Goal: Task Accomplishment & Management: Use online tool/utility

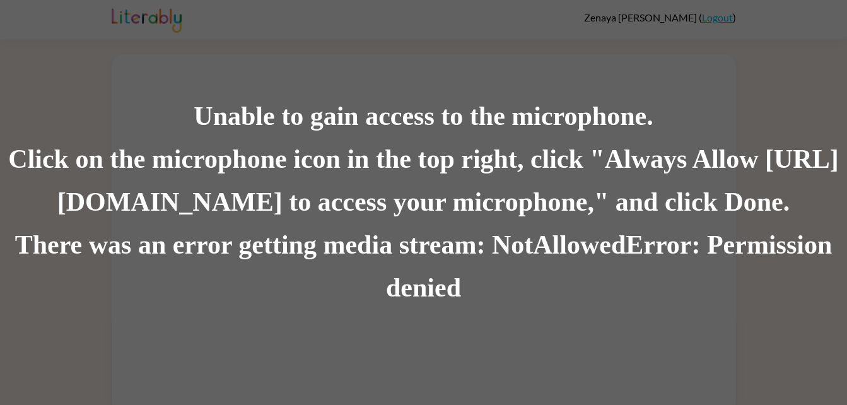
click at [416, 291] on div "There was an error getting media stream: NotAllowedError: Permission denied" at bounding box center [423, 267] width 847 height 86
click at [671, 221] on div "Click on the microphone icon in the top right, click "Always Allow https://lite…" at bounding box center [423, 181] width 847 height 86
click at [658, 235] on div "There was an error getting media stream: NotAllowedError: Permission denied" at bounding box center [423, 267] width 847 height 86
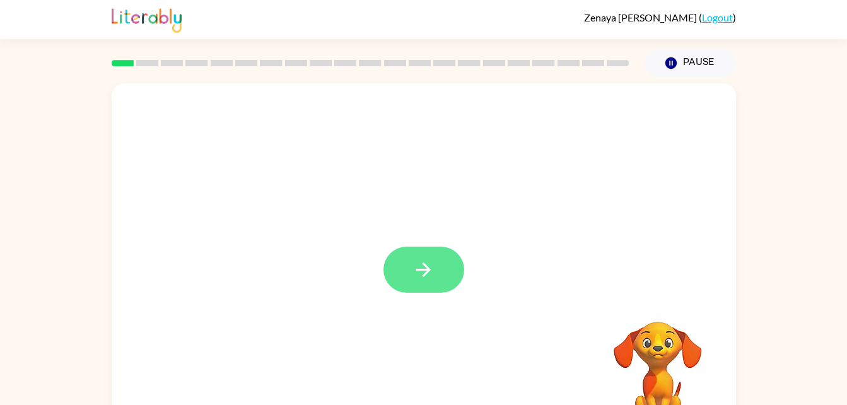
click at [416, 263] on icon "button" at bounding box center [423, 270] width 22 height 22
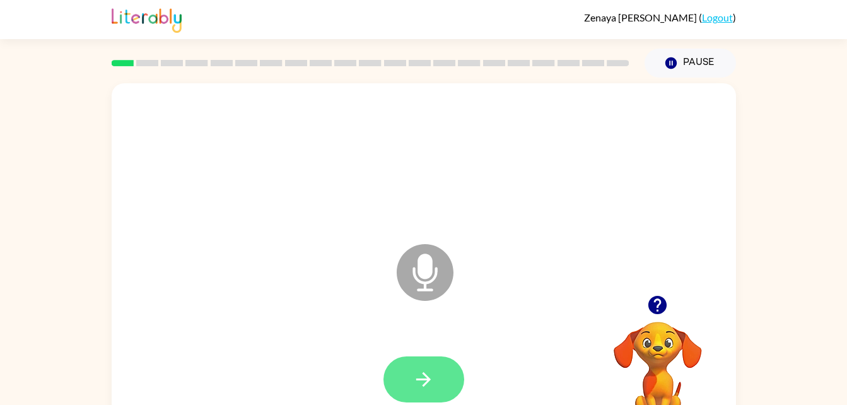
click at [406, 376] on button "button" at bounding box center [423, 379] width 81 height 46
click at [417, 376] on icon "button" at bounding box center [423, 379] width 22 height 22
click at [410, 361] on button "button" at bounding box center [423, 379] width 81 height 46
click at [431, 385] on icon "button" at bounding box center [423, 379] width 22 height 22
click at [412, 373] on button "button" at bounding box center [423, 379] width 81 height 46
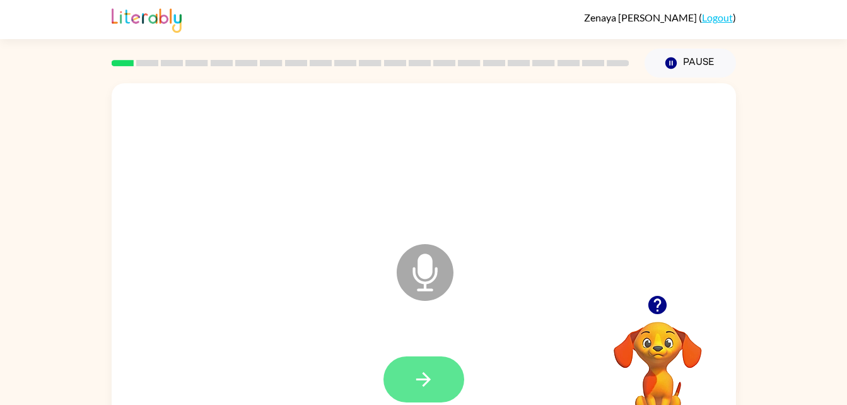
click at [417, 383] on icon "button" at bounding box center [423, 379] width 22 height 22
click at [427, 376] on icon "button" at bounding box center [423, 379] width 15 height 15
click at [434, 368] on icon "button" at bounding box center [423, 379] width 22 height 22
click at [417, 380] on icon "button" at bounding box center [423, 379] width 15 height 15
click at [418, 371] on icon "button" at bounding box center [423, 379] width 22 height 22
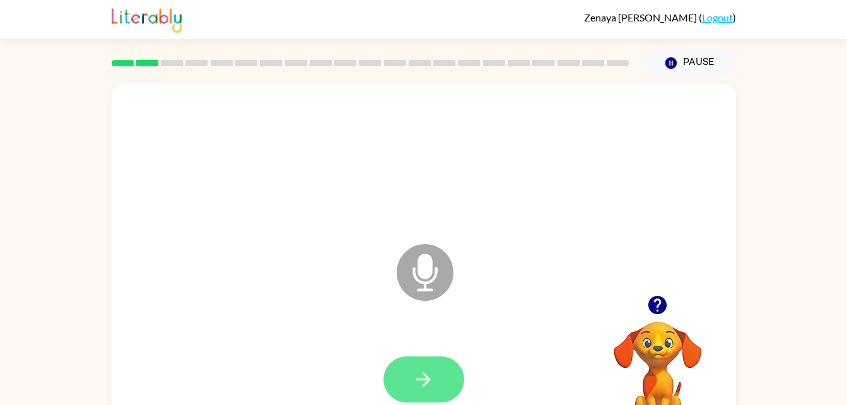
click at [428, 375] on icon "button" at bounding box center [423, 379] width 22 height 22
click at [399, 382] on button "button" at bounding box center [423, 379] width 81 height 46
click at [443, 390] on button "button" at bounding box center [423, 379] width 81 height 46
click at [409, 380] on button "button" at bounding box center [423, 379] width 81 height 46
click at [445, 384] on button "button" at bounding box center [423, 379] width 81 height 46
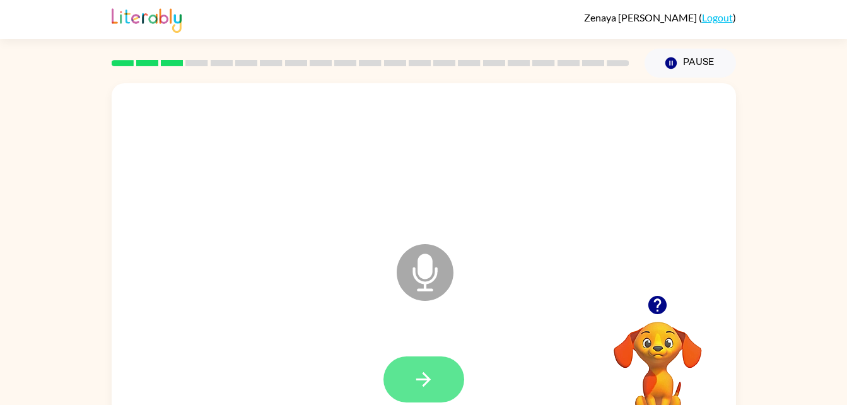
click at [432, 376] on icon "button" at bounding box center [423, 379] width 22 height 22
click at [439, 370] on button "button" at bounding box center [423, 379] width 81 height 46
click at [412, 376] on icon "button" at bounding box center [423, 379] width 22 height 22
click at [378, 357] on div at bounding box center [423, 379] width 599 height 103
click at [394, 363] on button "button" at bounding box center [423, 379] width 81 height 46
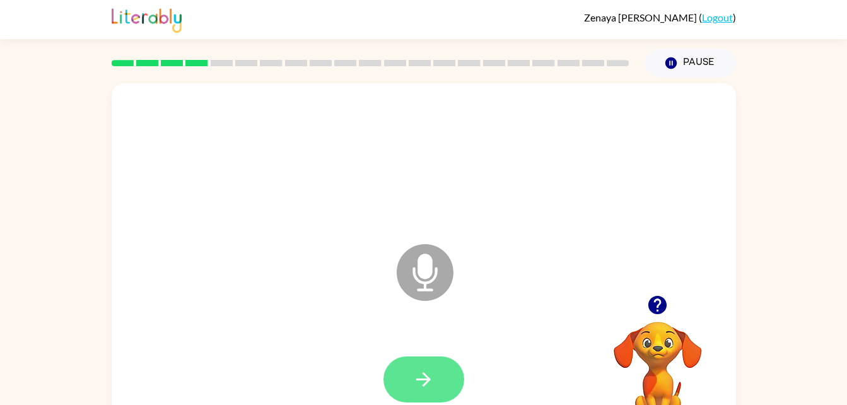
click at [446, 378] on button "button" at bounding box center [423, 379] width 81 height 46
click at [443, 382] on button "button" at bounding box center [423, 379] width 81 height 46
click at [429, 378] on icon "button" at bounding box center [423, 379] width 15 height 15
click at [419, 373] on icon "button" at bounding box center [423, 379] width 22 height 22
click at [412, 383] on button "button" at bounding box center [423, 379] width 81 height 46
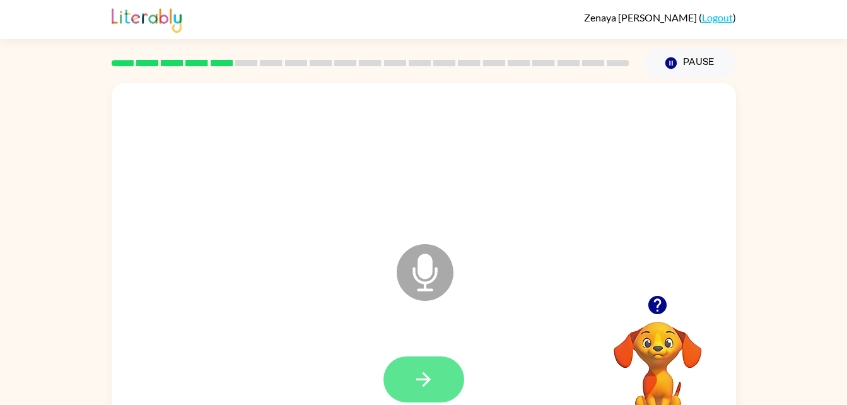
click at [426, 370] on icon "button" at bounding box center [423, 379] width 22 height 22
click at [426, 380] on icon "button" at bounding box center [423, 379] width 22 height 22
click at [429, 371] on icon "button" at bounding box center [423, 379] width 22 height 22
click at [433, 382] on icon "button" at bounding box center [423, 379] width 22 height 22
click at [414, 371] on icon "button" at bounding box center [423, 379] width 22 height 22
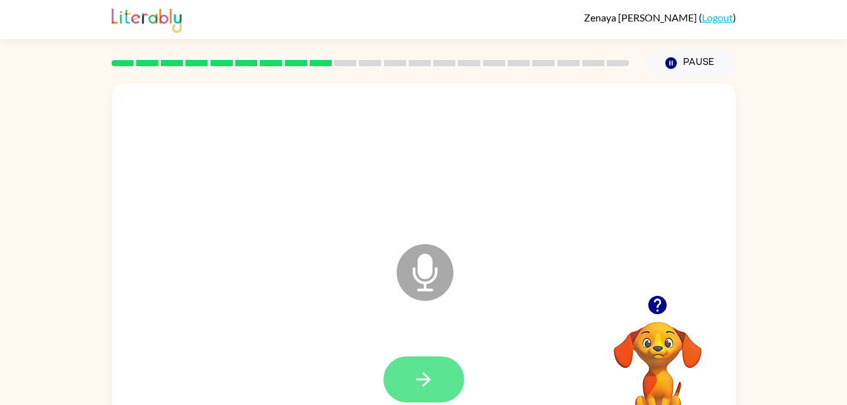
click at [422, 371] on icon "button" at bounding box center [423, 379] width 22 height 22
click at [429, 374] on icon "button" at bounding box center [423, 379] width 22 height 22
click at [419, 376] on icon "button" at bounding box center [423, 379] width 22 height 22
click at [416, 371] on icon "button" at bounding box center [423, 379] width 22 height 22
click at [445, 379] on button "button" at bounding box center [423, 379] width 81 height 46
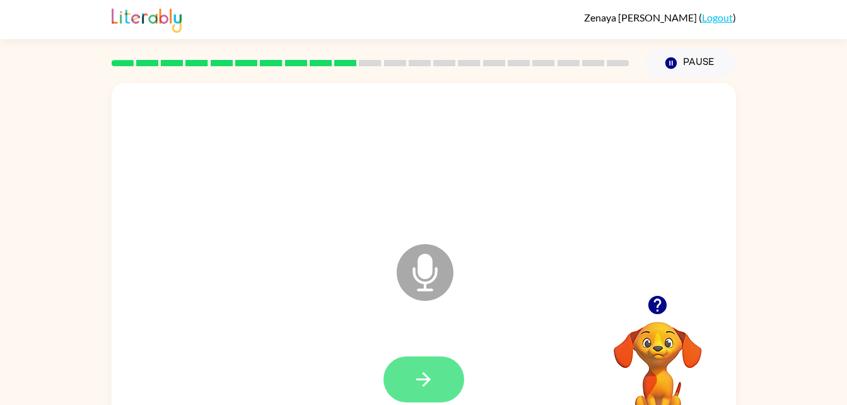
click at [433, 361] on button "button" at bounding box center [423, 379] width 81 height 46
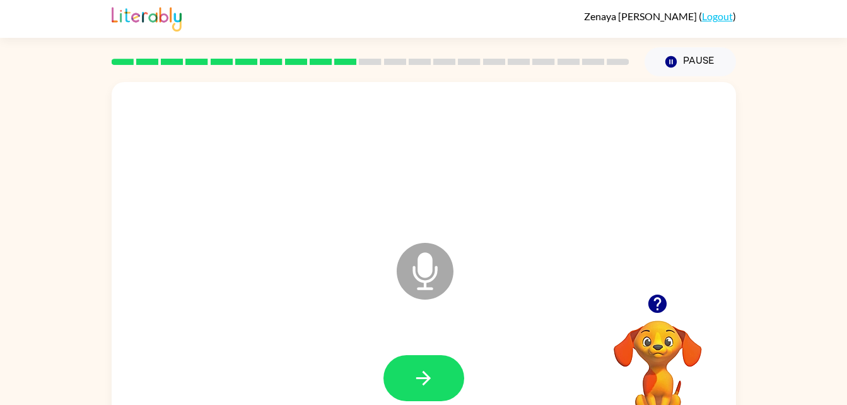
scroll to position [32, 0]
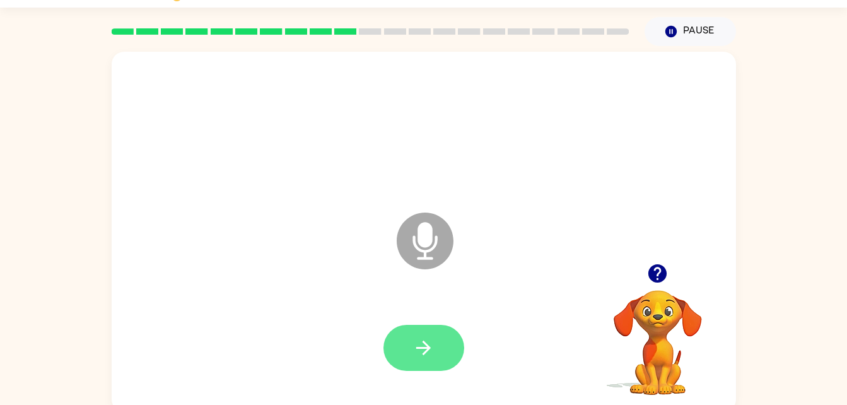
click at [443, 341] on button "button" at bounding box center [423, 348] width 81 height 46
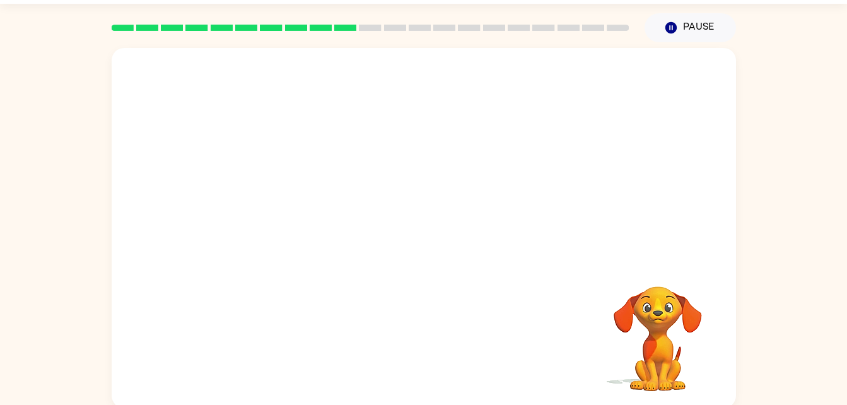
scroll to position [38, 0]
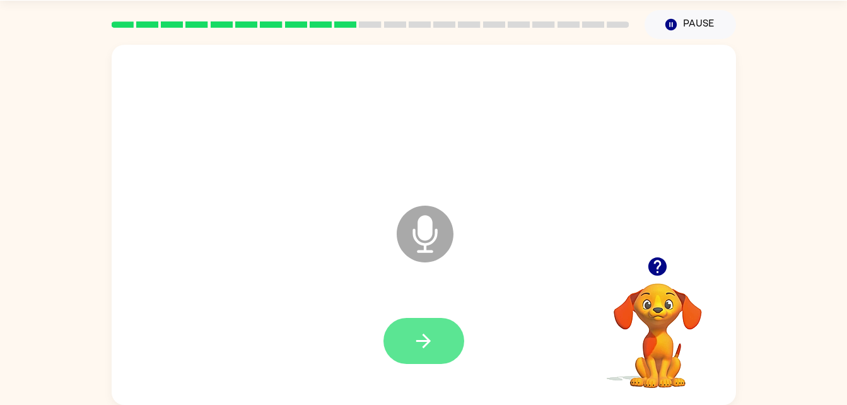
click at [437, 339] on button "button" at bounding box center [423, 341] width 81 height 46
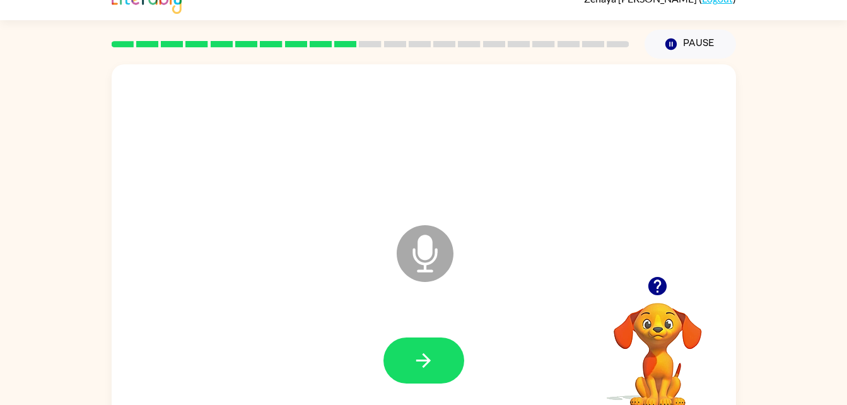
scroll to position [3, 0]
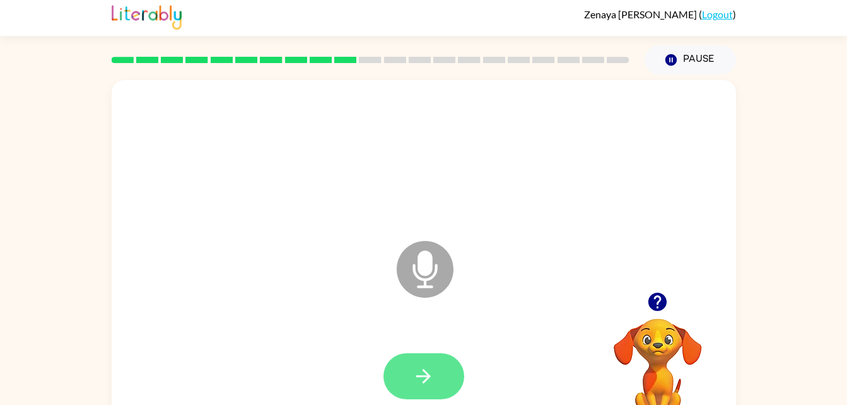
click at [433, 373] on icon "button" at bounding box center [423, 376] width 22 height 22
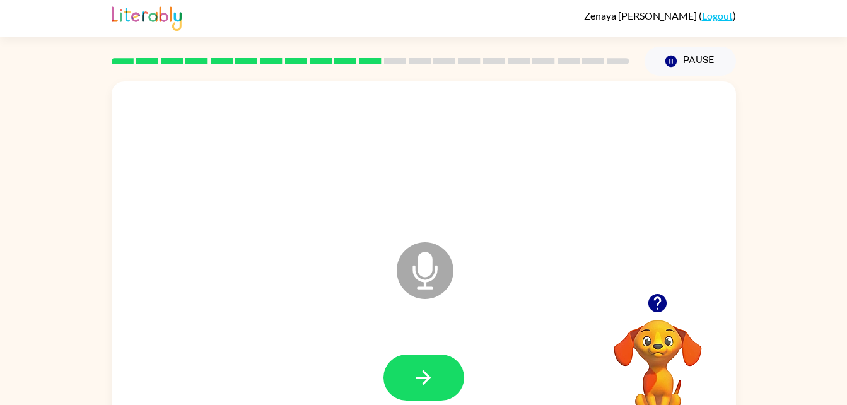
scroll to position [0, 0]
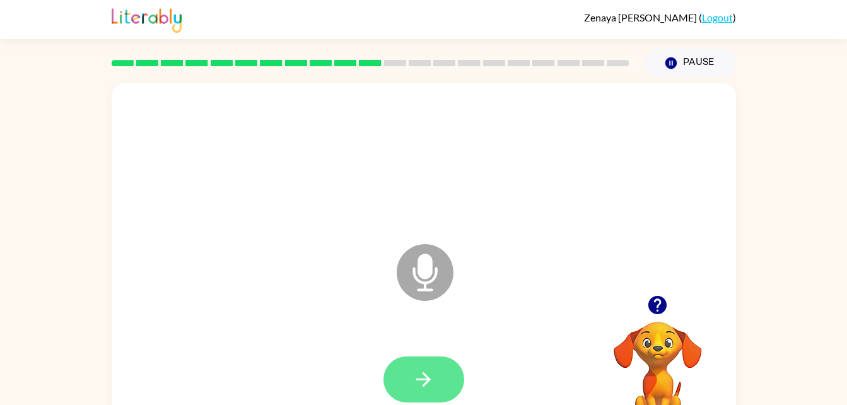
click at [422, 379] on icon "button" at bounding box center [423, 379] width 15 height 15
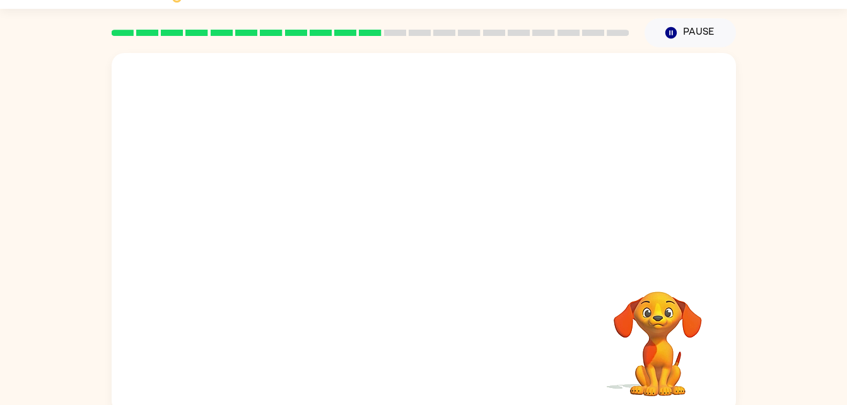
scroll to position [38, 0]
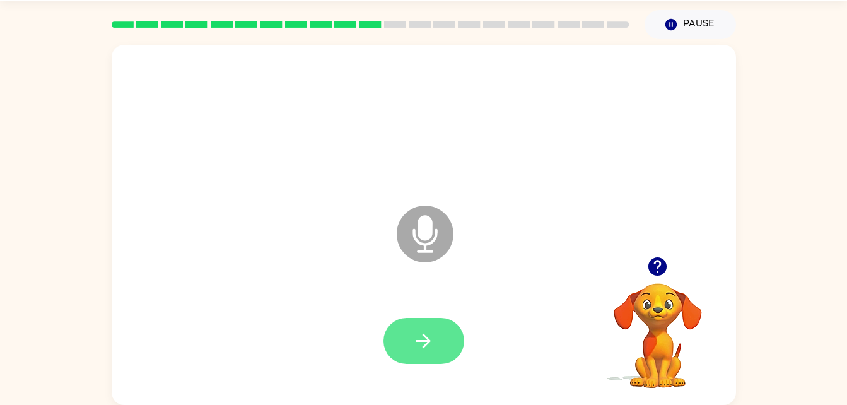
click at [450, 330] on button "button" at bounding box center [423, 341] width 81 height 46
click at [452, 337] on button "button" at bounding box center [423, 341] width 81 height 46
click at [443, 334] on button "button" at bounding box center [423, 341] width 81 height 46
click at [426, 351] on icon "button" at bounding box center [423, 341] width 22 height 22
click at [429, 342] on icon "button" at bounding box center [423, 341] width 15 height 15
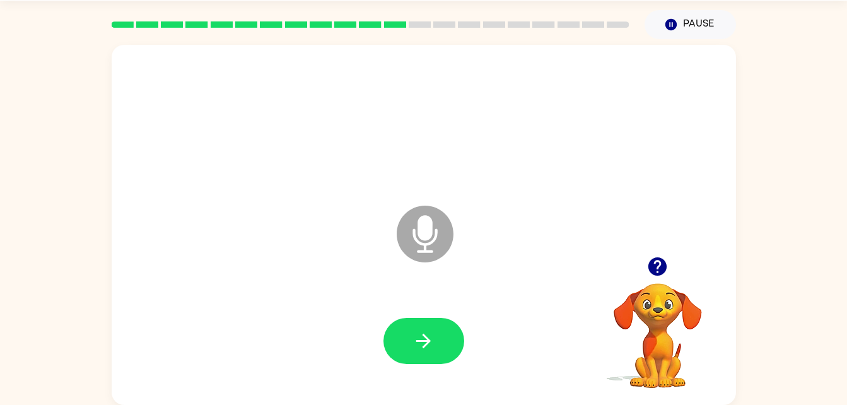
click at [458, 320] on div at bounding box center [423, 341] width 81 height 46
click at [452, 331] on button "button" at bounding box center [423, 341] width 81 height 46
click at [419, 339] on icon "button" at bounding box center [423, 341] width 22 height 22
click at [425, 332] on icon "button" at bounding box center [423, 341] width 22 height 22
click at [438, 345] on button "button" at bounding box center [423, 341] width 81 height 46
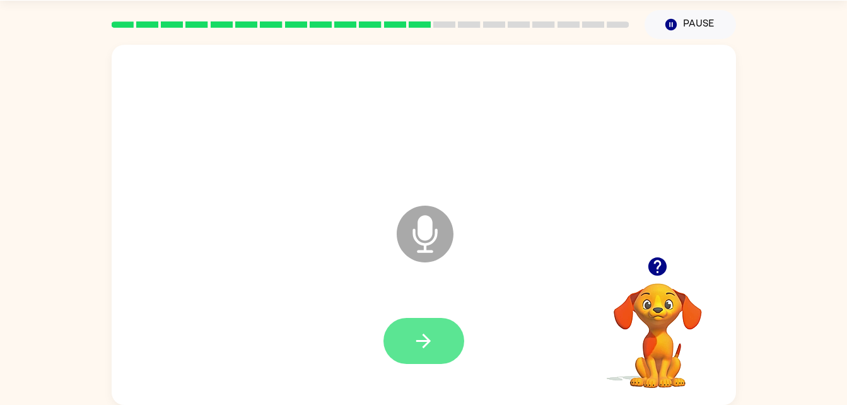
click at [409, 351] on button "button" at bounding box center [423, 341] width 81 height 46
click at [416, 341] on icon "button" at bounding box center [423, 341] width 15 height 15
click at [434, 341] on icon "button" at bounding box center [423, 341] width 22 height 22
click at [423, 354] on button "button" at bounding box center [423, 341] width 81 height 46
click at [418, 318] on button "button" at bounding box center [423, 341] width 81 height 46
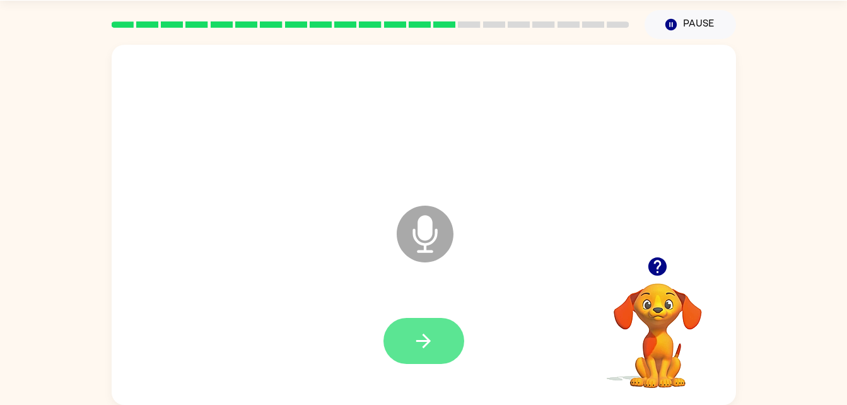
click at [401, 354] on button "button" at bounding box center [423, 341] width 81 height 46
click at [433, 332] on icon "button" at bounding box center [423, 341] width 22 height 22
click at [425, 339] on icon "button" at bounding box center [423, 341] width 22 height 22
click at [413, 360] on button "button" at bounding box center [423, 341] width 81 height 46
click at [433, 347] on icon "button" at bounding box center [423, 341] width 22 height 22
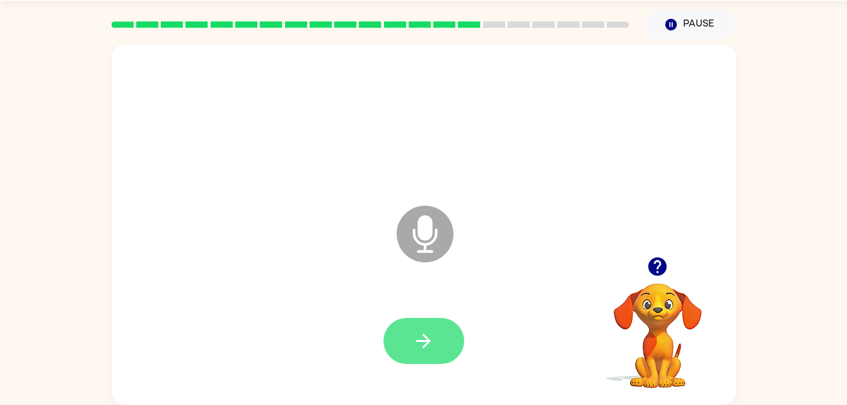
click at [438, 345] on button "button" at bounding box center [423, 341] width 81 height 46
click at [442, 353] on button "button" at bounding box center [423, 341] width 81 height 46
click at [426, 345] on icon "button" at bounding box center [423, 341] width 15 height 15
click at [441, 359] on button "button" at bounding box center [423, 341] width 81 height 46
click at [436, 329] on button "button" at bounding box center [423, 341] width 81 height 46
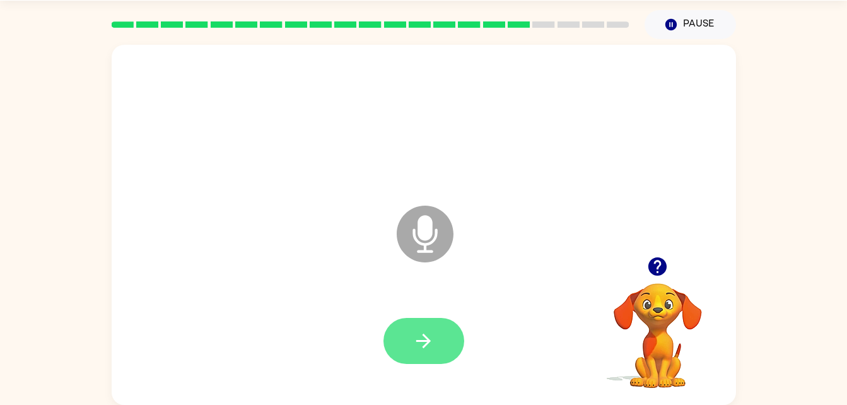
click at [431, 345] on icon "button" at bounding box center [423, 341] width 22 height 22
click at [409, 336] on button "button" at bounding box center [423, 341] width 81 height 46
click at [447, 329] on button "button" at bounding box center [423, 341] width 81 height 46
click at [421, 351] on icon "button" at bounding box center [423, 341] width 22 height 22
click at [436, 348] on button "button" at bounding box center [423, 341] width 81 height 46
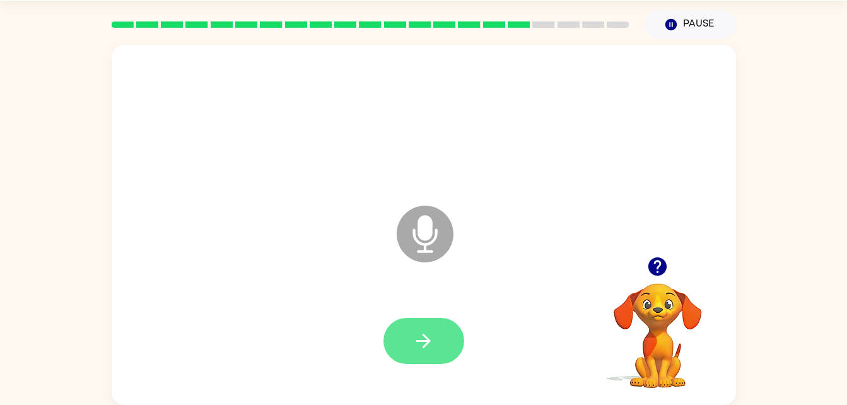
click at [436, 326] on button "button" at bounding box center [423, 341] width 81 height 46
click at [433, 326] on button "button" at bounding box center [423, 341] width 81 height 46
click at [445, 340] on button "button" at bounding box center [423, 341] width 81 height 46
click at [413, 322] on button "button" at bounding box center [423, 341] width 81 height 46
click at [426, 324] on button "button" at bounding box center [423, 341] width 81 height 46
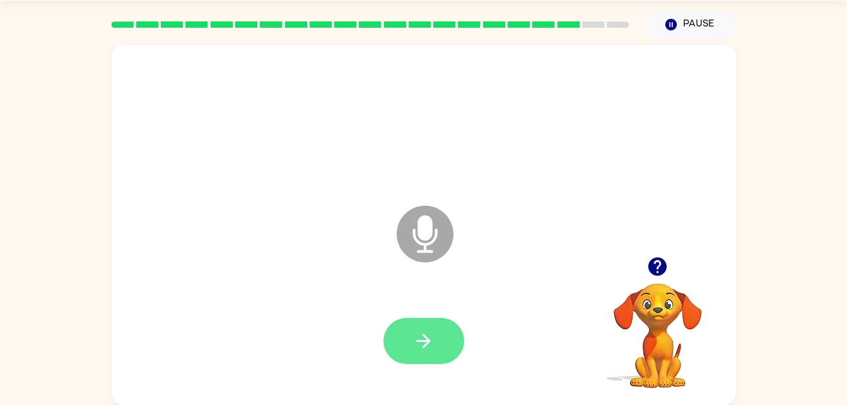
click at [433, 330] on icon "button" at bounding box center [423, 341] width 22 height 22
click at [418, 338] on icon "button" at bounding box center [423, 341] width 22 height 22
click at [427, 337] on icon "button" at bounding box center [423, 341] width 15 height 15
click at [425, 339] on icon "button" at bounding box center [423, 341] width 22 height 22
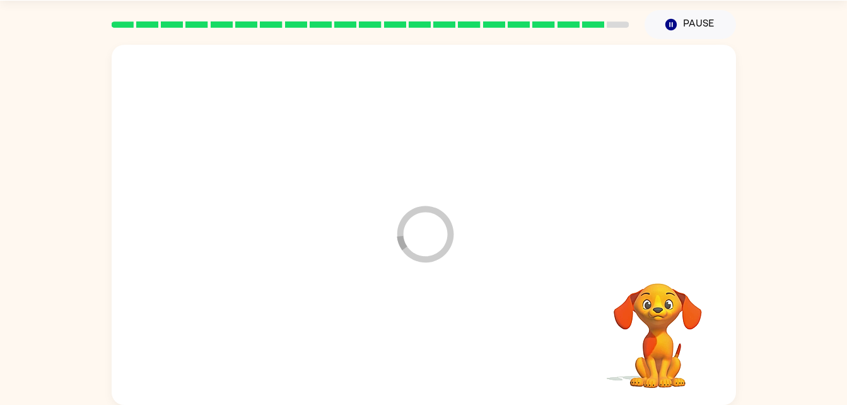
click at [457, 325] on div at bounding box center [423, 340] width 599 height 103
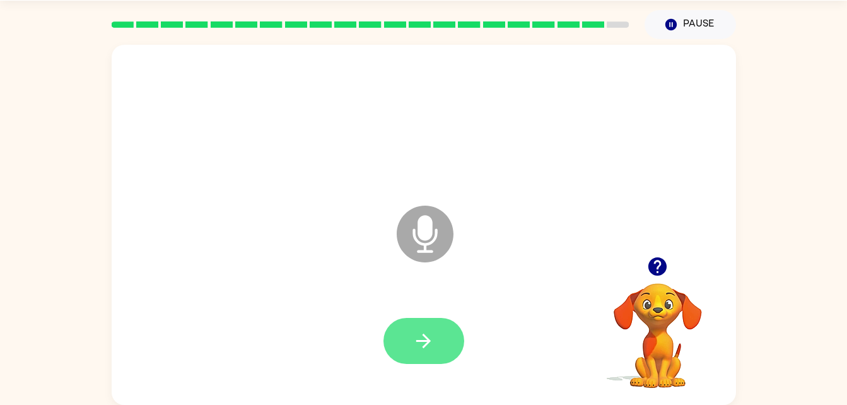
click at [441, 328] on button "button" at bounding box center [423, 341] width 81 height 46
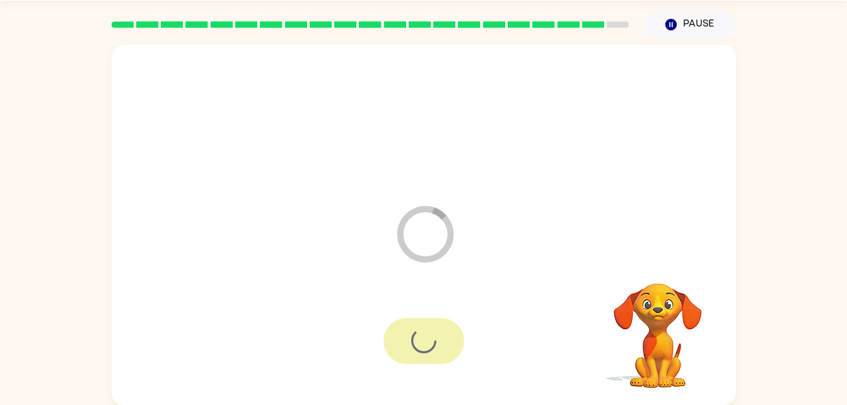
scroll to position [16, 0]
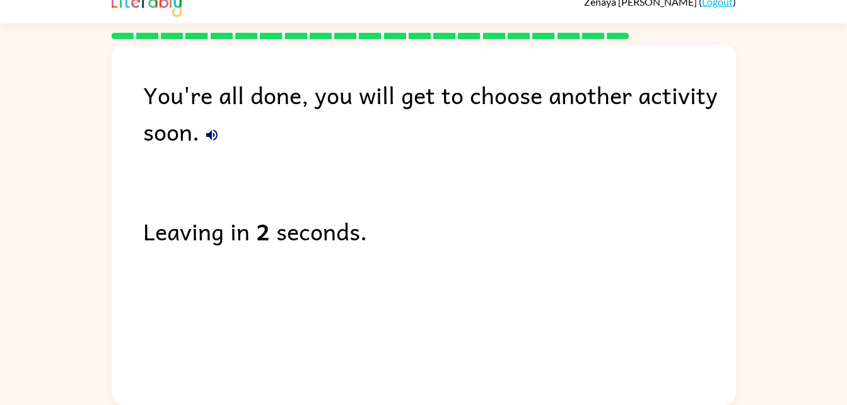
click at [237, 140] on div "You're all done, you will get to choose another activity soon." at bounding box center [439, 112] width 593 height 73
click at [213, 134] on icon "button" at bounding box center [211, 134] width 11 height 11
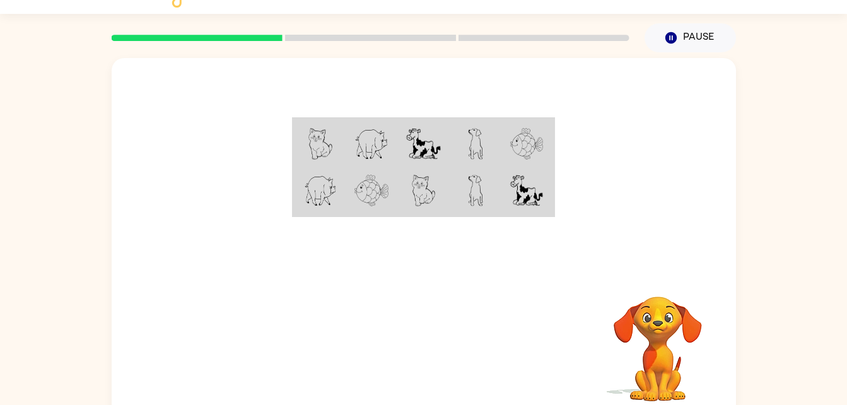
scroll to position [38, 0]
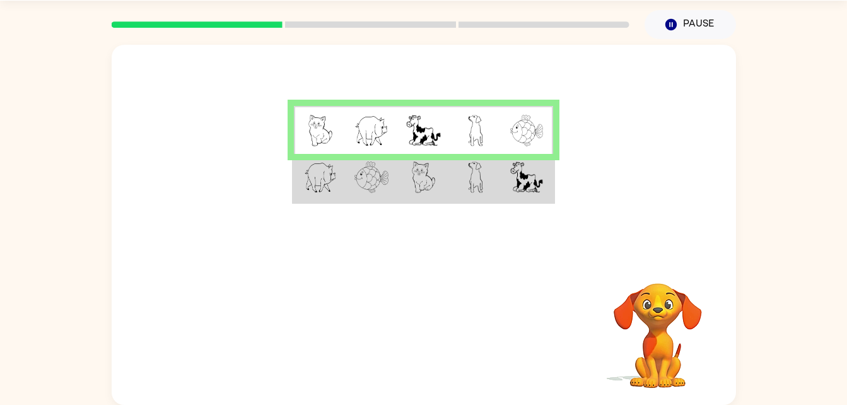
click at [431, 180] on img at bounding box center [424, 177] width 24 height 32
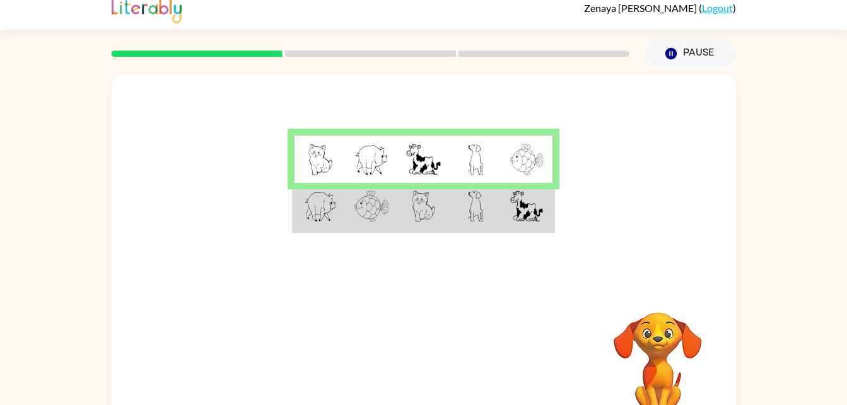
scroll to position [35, 0]
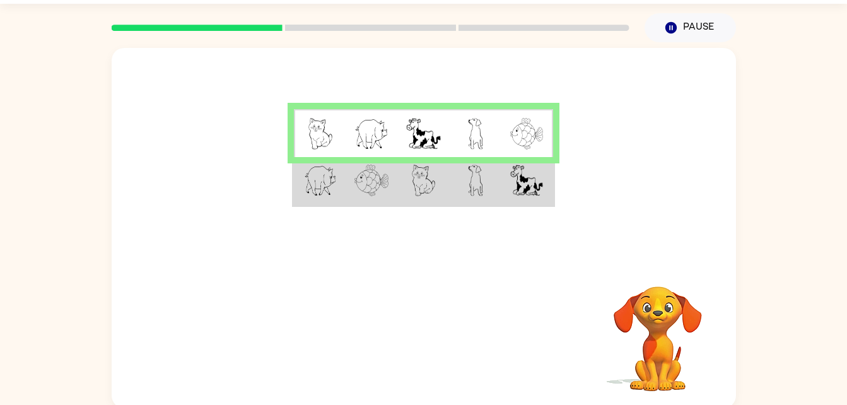
click at [532, 109] on td at bounding box center [527, 133] width 52 height 49
click at [544, 137] on td at bounding box center [527, 133] width 52 height 49
click at [383, 179] on img at bounding box center [371, 181] width 34 height 32
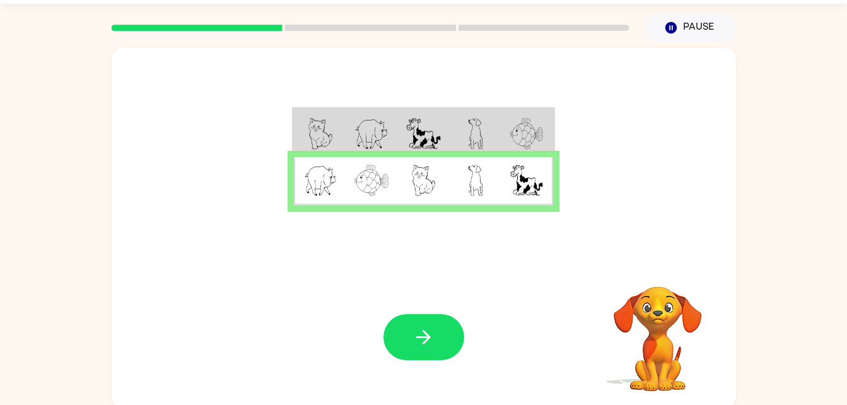
scroll to position [38, 0]
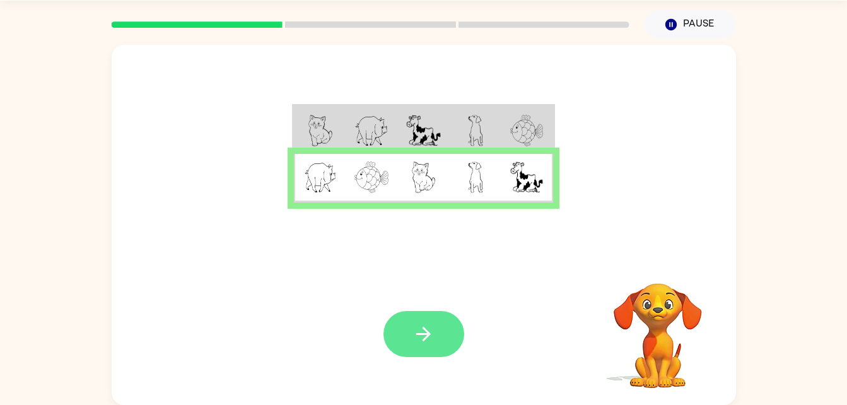
click at [422, 330] on icon "button" at bounding box center [423, 334] width 22 height 22
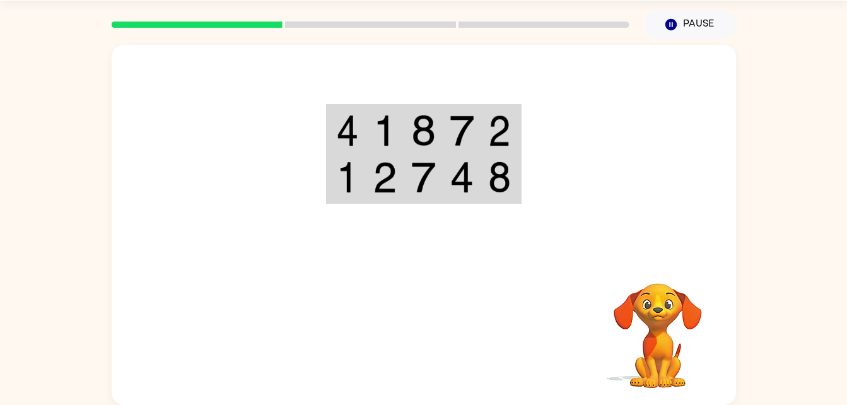
click at [448, 117] on td at bounding box center [462, 130] width 38 height 49
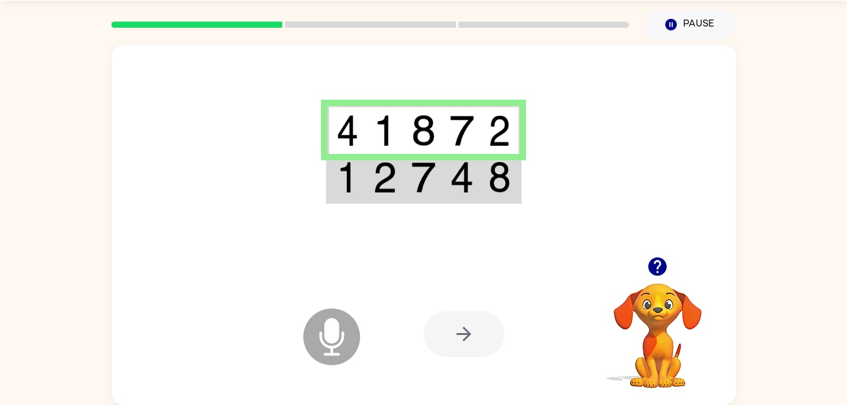
click at [443, 168] on td at bounding box center [462, 178] width 38 height 49
click at [446, 165] on td at bounding box center [462, 178] width 38 height 49
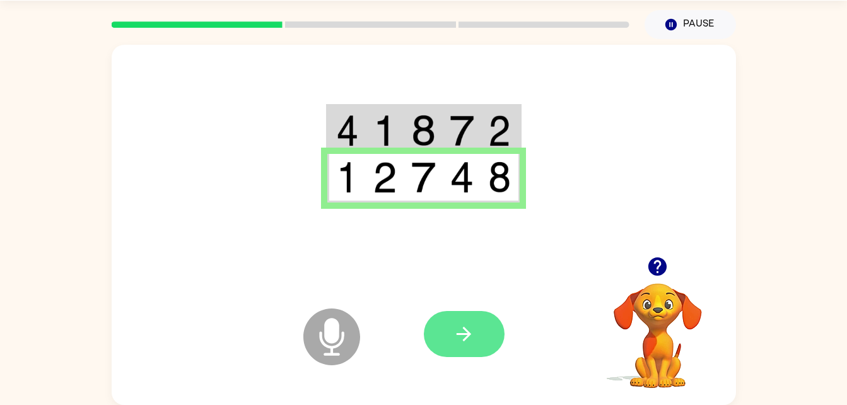
click at [474, 334] on icon "button" at bounding box center [464, 334] width 22 height 22
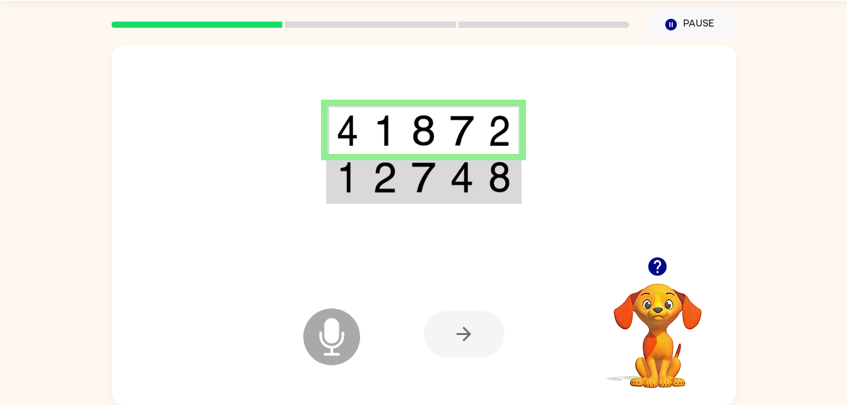
click at [461, 219] on div at bounding box center [424, 151] width 624 height 212
click at [484, 184] on td at bounding box center [500, 178] width 38 height 49
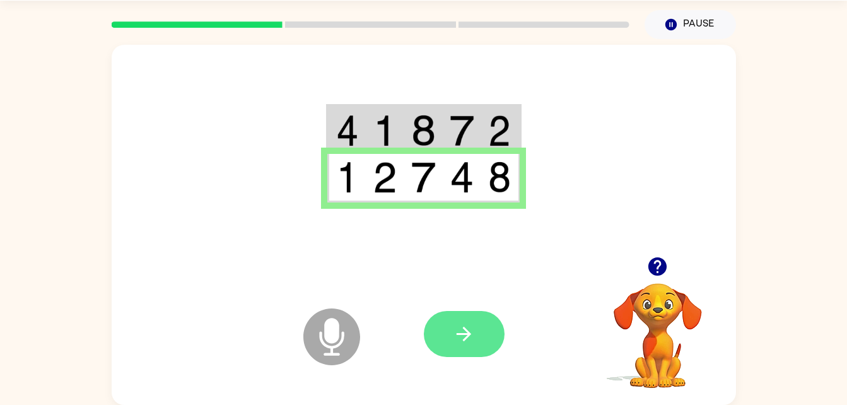
click at [486, 325] on button "button" at bounding box center [464, 334] width 81 height 46
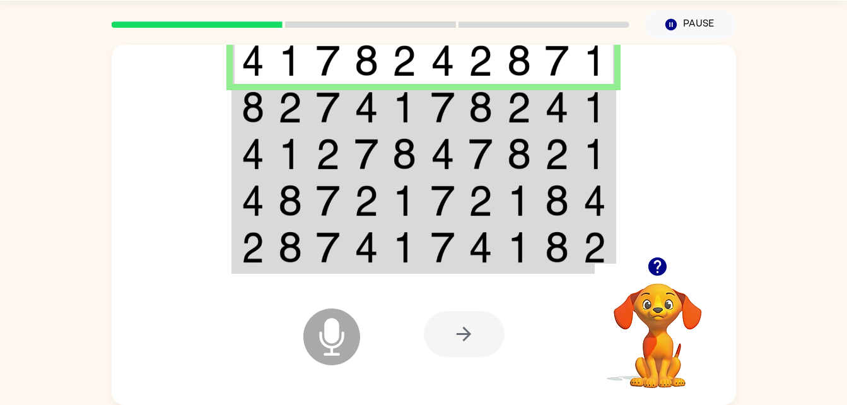
click at [513, 90] on td at bounding box center [519, 107] width 38 height 47
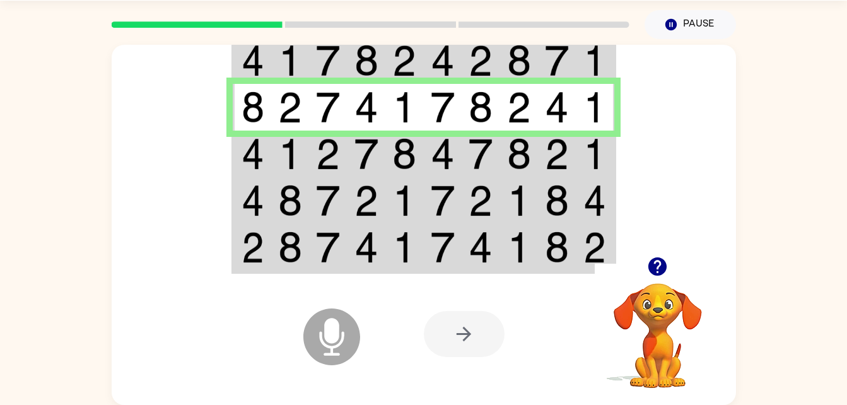
click at [470, 153] on img at bounding box center [481, 154] width 24 height 32
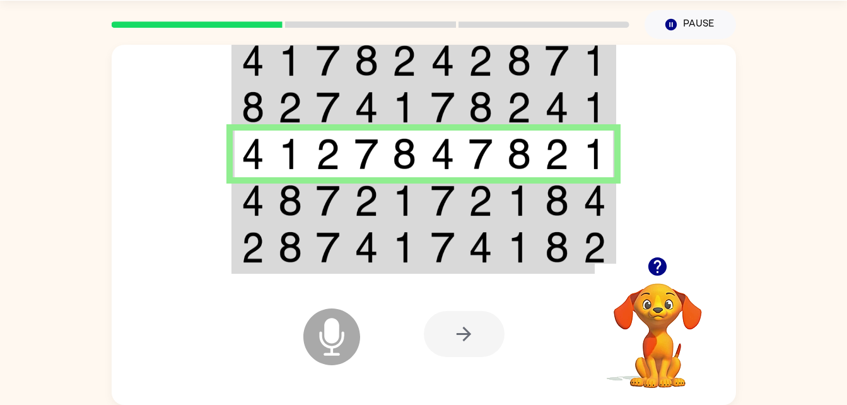
click at [559, 201] on img at bounding box center [557, 201] width 24 height 32
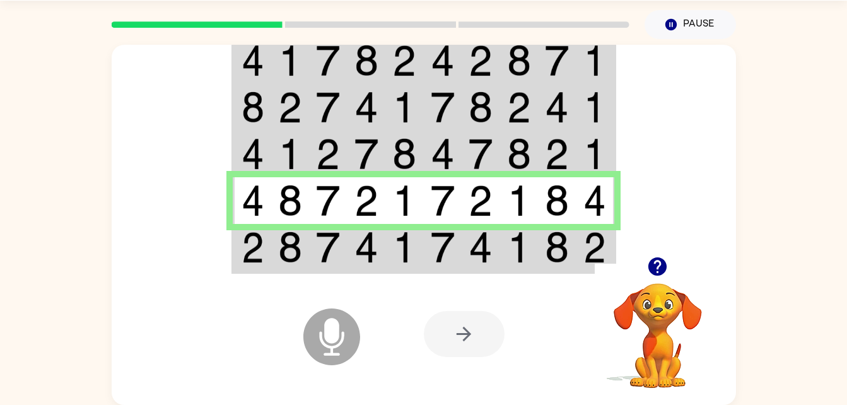
click at [549, 243] on img at bounding box center [557, 247] width 24 height 32
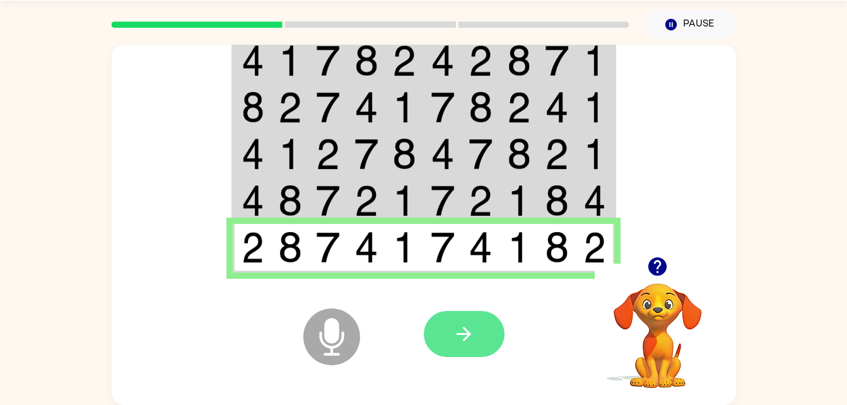
click at [465, 330] on icon "button" at bounding box center [464, 334] width 22 height 22
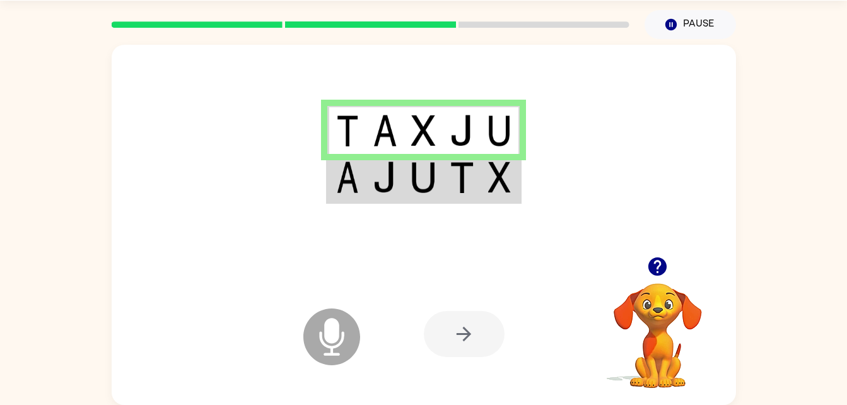
click at [504, 187] on img at bounding box center [499, 177] width 23 height 32
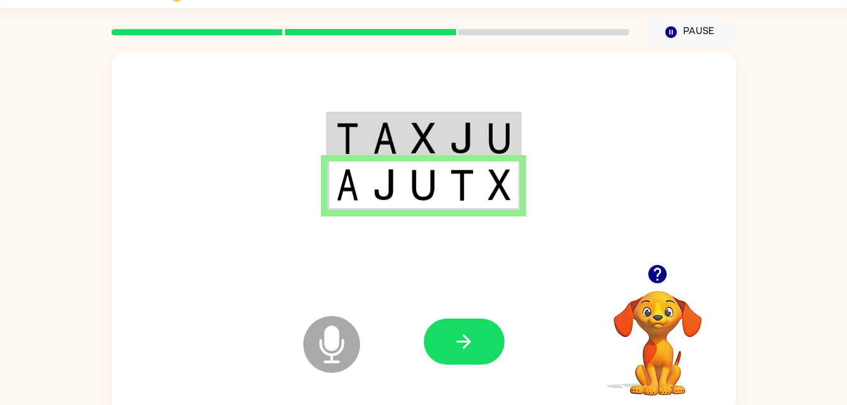
scroll to position [28, 0]
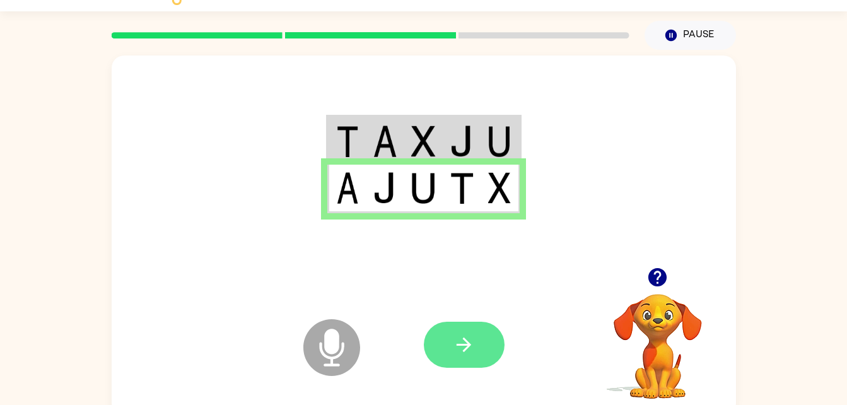
click at [462, 341] on icon "button" at bounding box center [464, 345] width 22 height 22
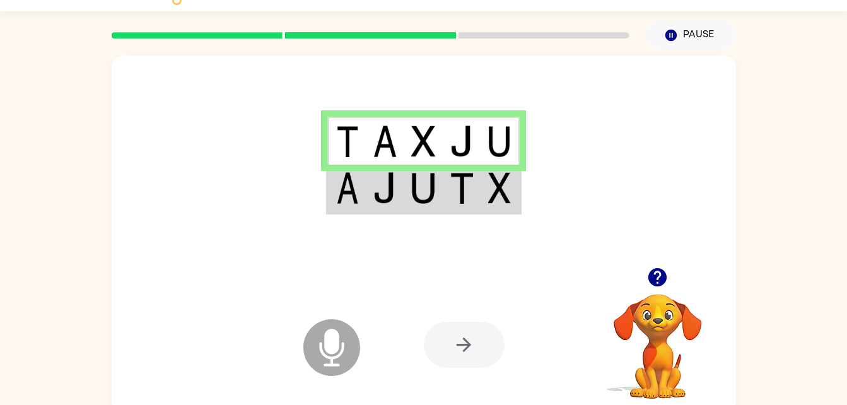
click at [426, 192] on img at bounding box center [423, 188] width 24 height 32
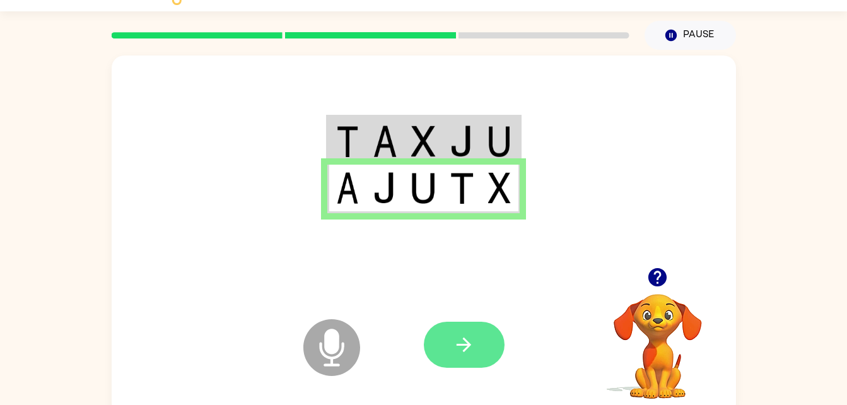
click at [464, 339] on icon "button" at bounding box center [464, 344] width 15 height 15
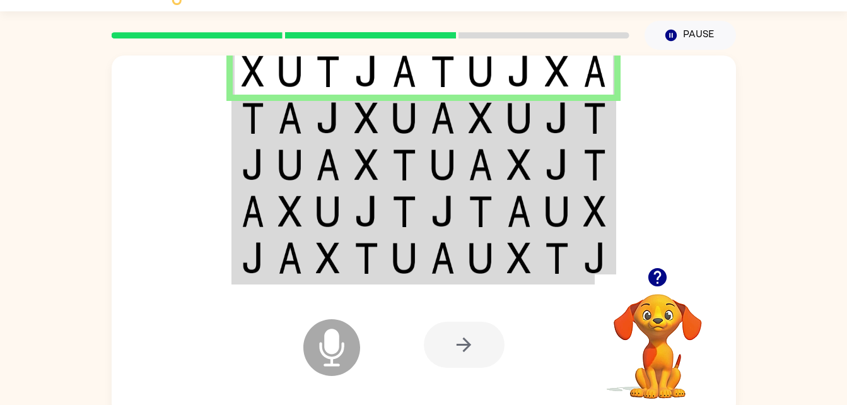
click at [284, 125] on img at bounding box center [290, 118] width 24 height 32
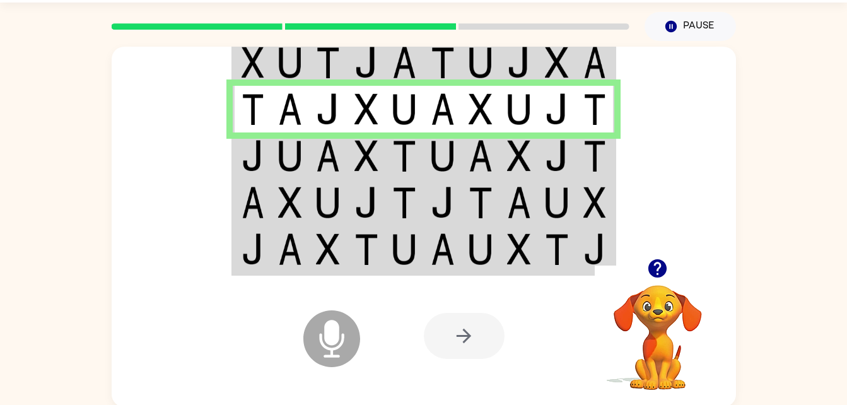
scroll to position [38, 0]
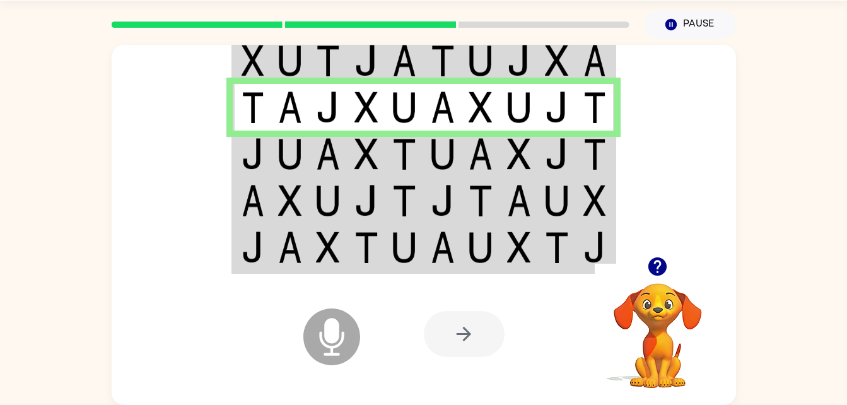
click at [465, 146] on td at bounding box center [481, 154] width 38 height 47
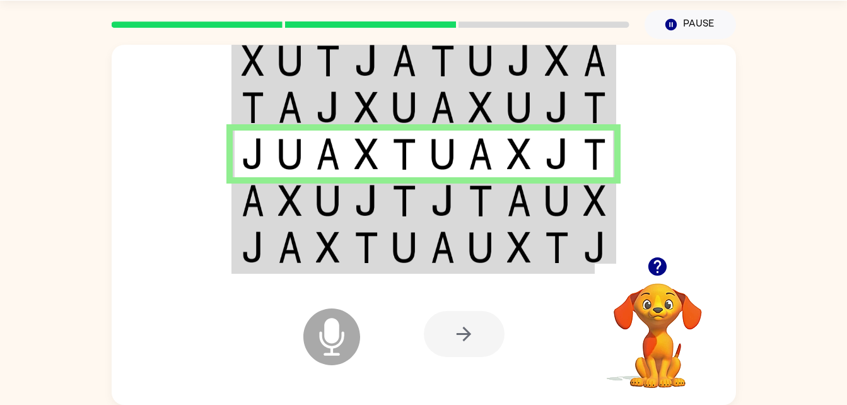
click at [572, 184] on td at bounding box center [557, 200] width 38 height 47
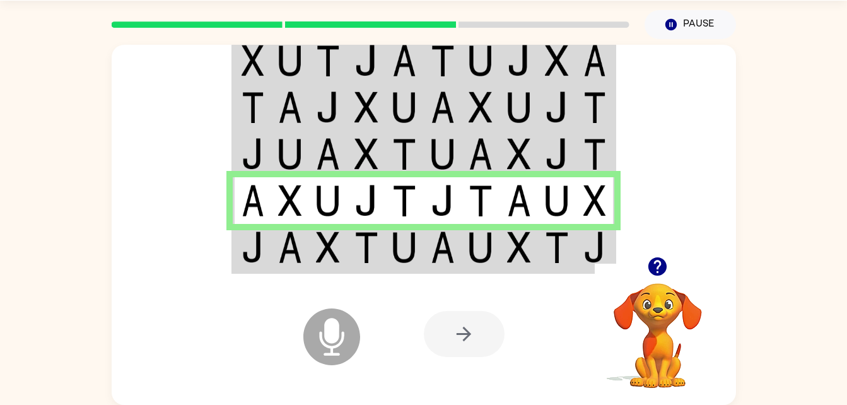
click at [481, 233] on img at bounding box center [481, 247] width 24 height 32
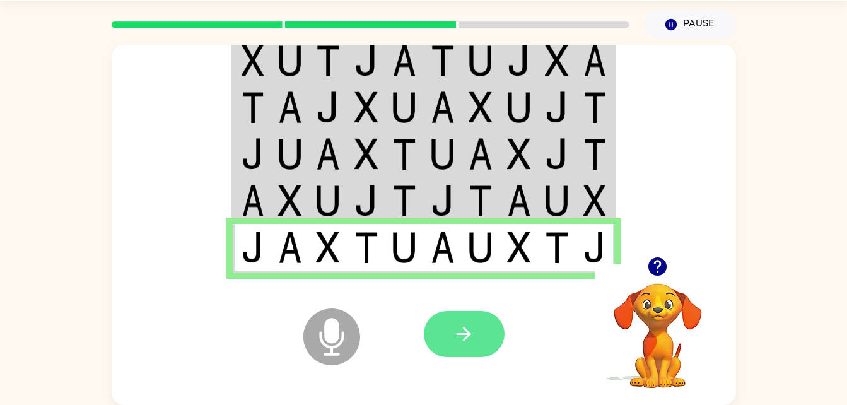
click at [469, 335] on icon "button" at bounding box center [464, 334] width 15 height 15
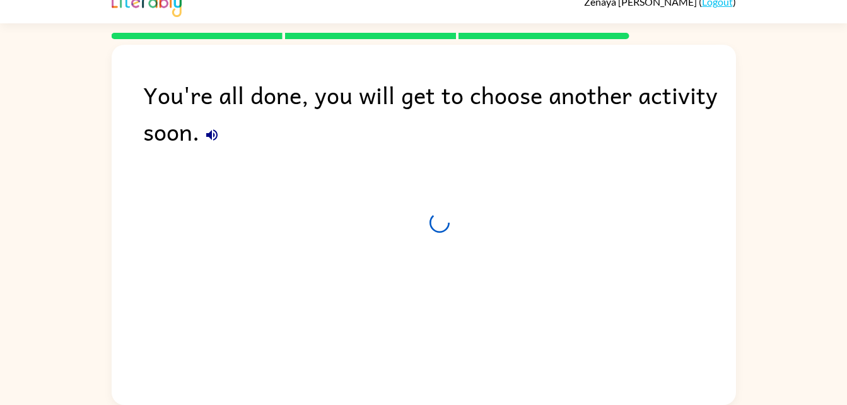
scroll to position [16, 0]
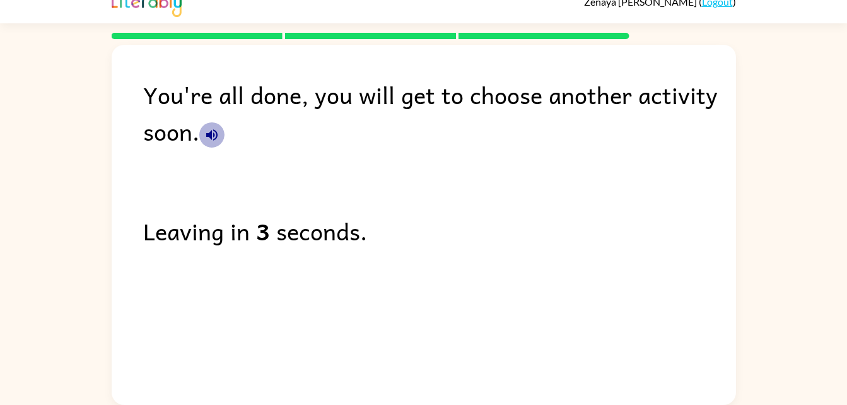
click at [210, 141] on icon "button" at bounding box center [211, 134] width 15 height 15
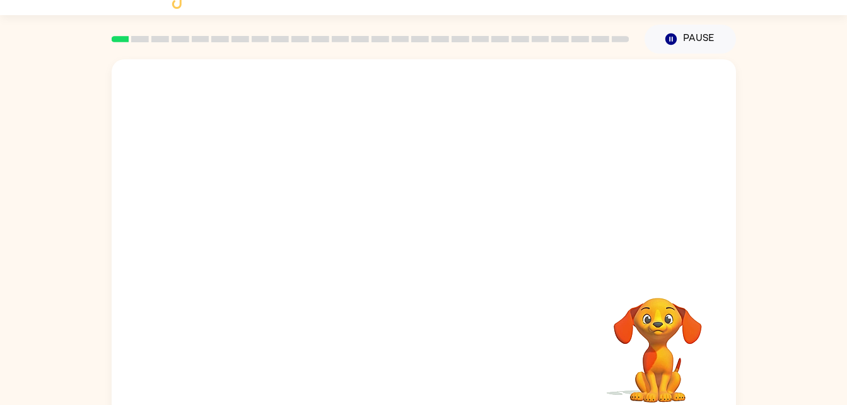
scroll to position [38, 0]
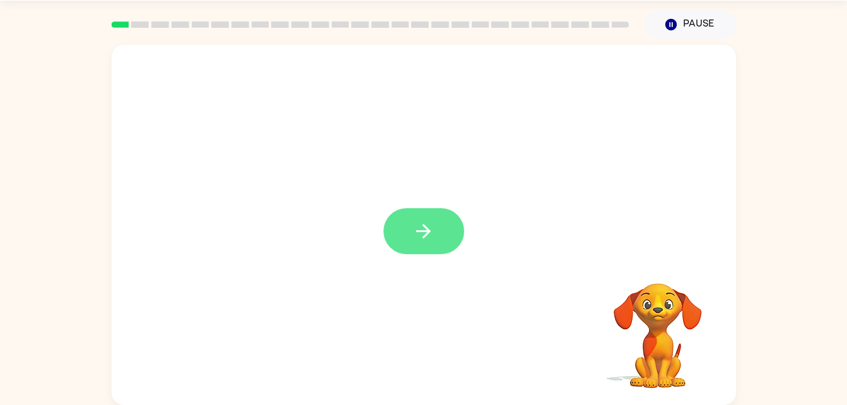
click at [444, 230] on button "button" at bounding box center [423, 231] width 81 height 46
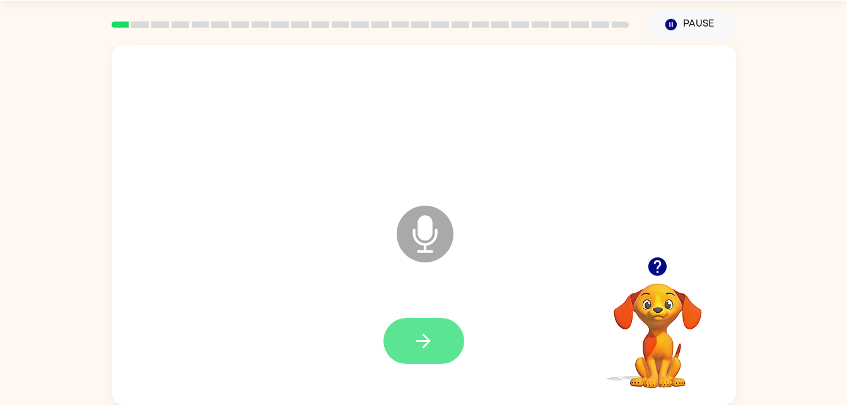
click at [441, 330] on button "button" at bounding box center [423, 341] width 81 height 46
click at [422, 347] on icon "button" at bounding box center [423, 341] width 22 height 22
click at [442, 341] on button "button" at bounding box center [423, 341] width 81 height 46
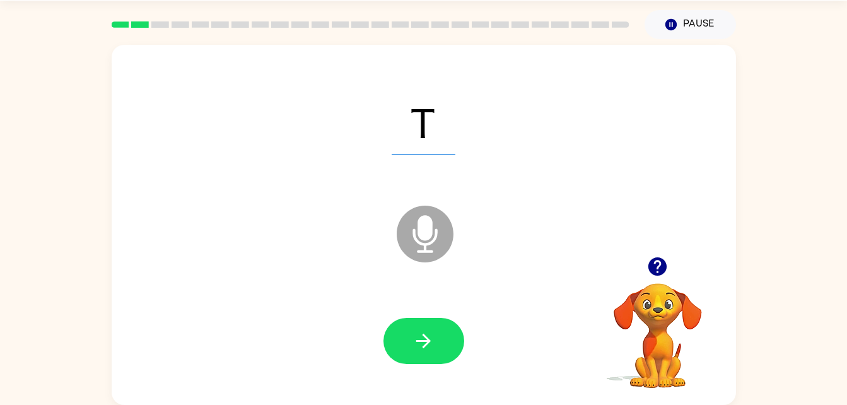
click at [445, 318] on div at bounding box center [423, 341] width 81 height 46
click at [438, 330] on button "button" at bounding box center [423, 341] width 81 height 46
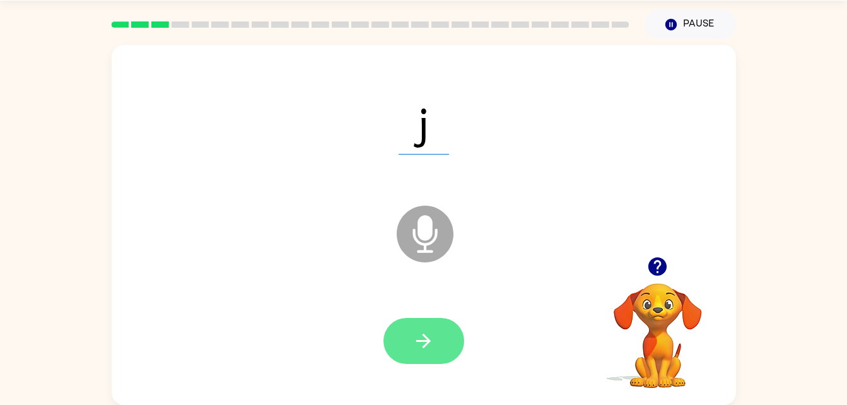
click at [410, 334] on button "button" at bounding box center [423, 341] width 81 height 46
click at [409, 319] on button "button" at bounding box center [423, 341] width 81 height 46
click at [446, 328] on button "button" at bounding box center [423, 341] width 81 height 46
click at [453, 335] on button "button" at bounding box center [423, 341] width 81 height 46
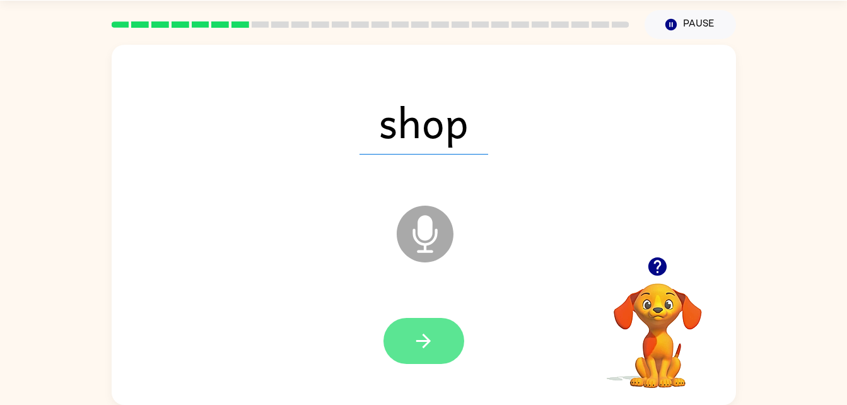
click at [424, 338] on icon "button" at bounding box center [423, 341] width 22 height 22
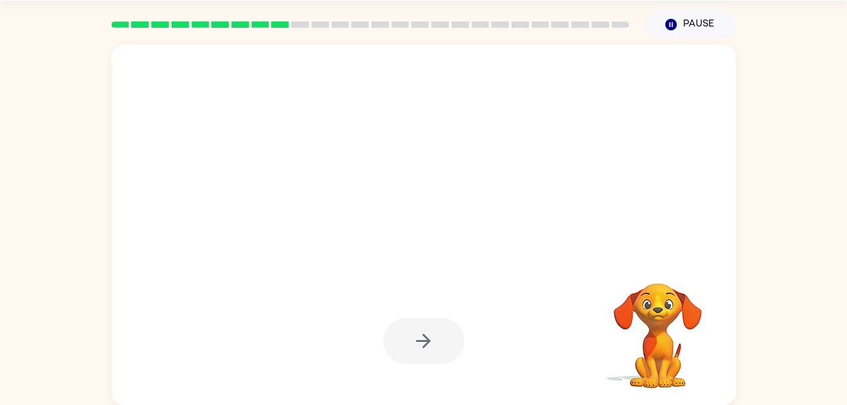
click at [393, 322] on div at bounding box center [423, 341] width 81 height 46
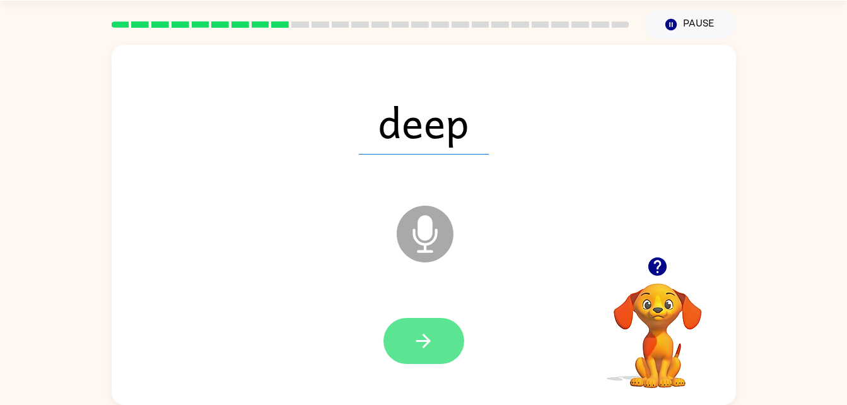
click at [432, 344] on icon "button" at bounding box center [423, 341] width 22 height 22
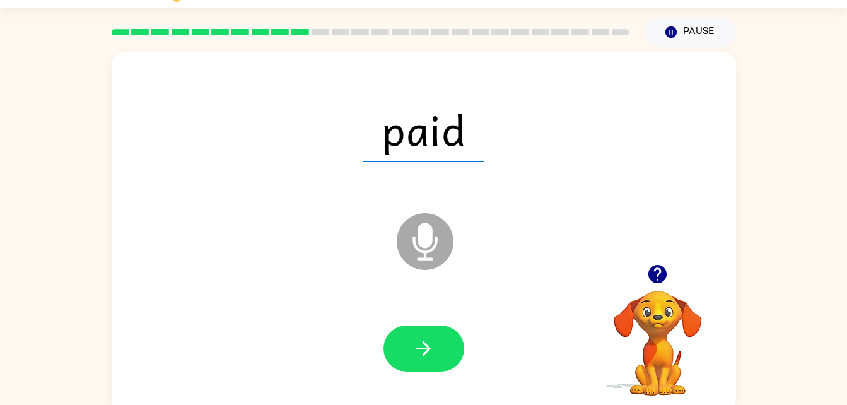
scroll to position [30, 0]
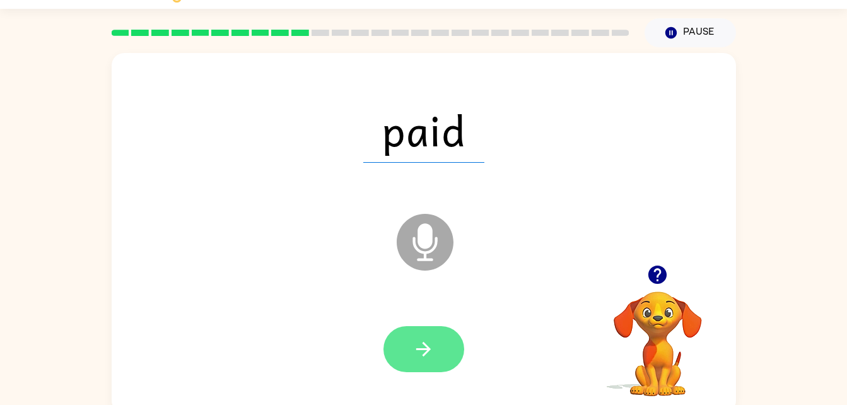
click at [434, 347] on icon "button" at bounding box center [423, 349] width 22 height 22
click at [441, 342] on button "button" at bounding box center [423, 349] width 81 height 46
click at [426, 368] on button "button" at bounding box center [423, 349] width 81 height 46
click at [436, 358] on button "button" at bounding box center [423, 349] width 81 height 46
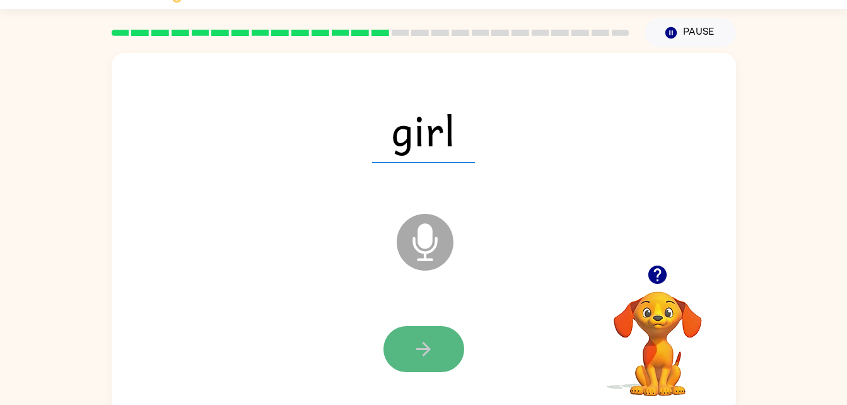
click at [435, 348] on button "button" at bounding box center [423, 349] width 81 height 46
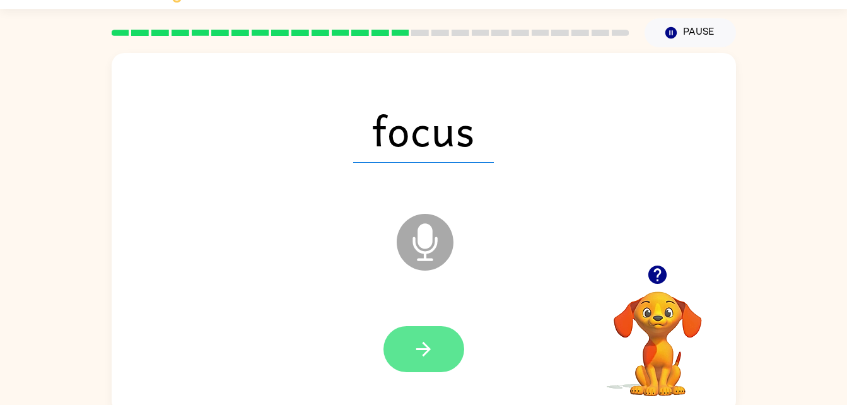
click at [438, 340] on button "button" at bounding box center [423, 349] width 81 height 46
click at [422, 365] on button "button" at bounding box center [423, 349] width 81 height 46
click at [429, 330] on button "button" at bounding box center [423, 349] width 81 height 46
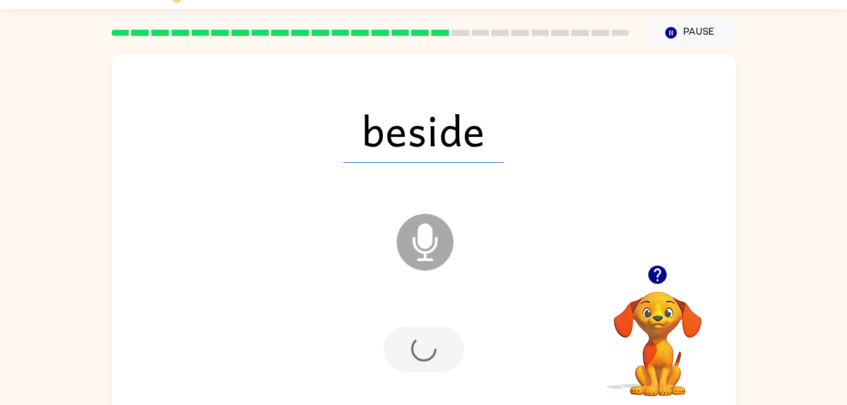
click at [449, 343] on div at bounding box center [423, 349] width 81 height 46
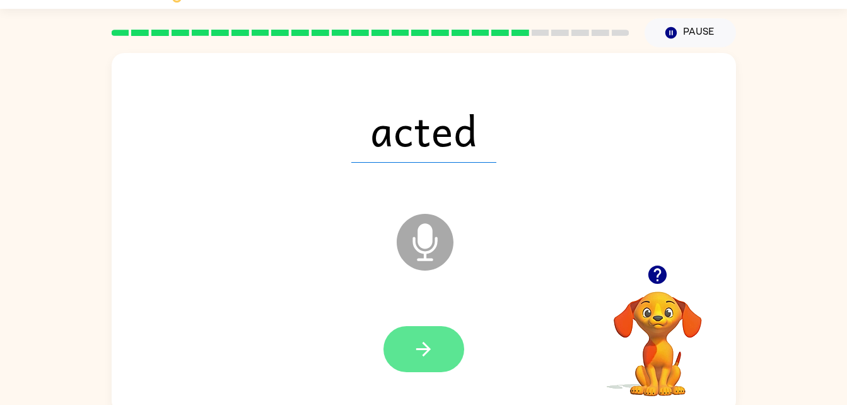
click at [422, 336] on button "button" at bounding box center [423, 349] width 81 height 46
click at [407, 342] on button "button" at bounding box center [423, 349] width 81 height 46
click at [450, 341] on button "button" at bounding box center [423, 349] width 81 height 46
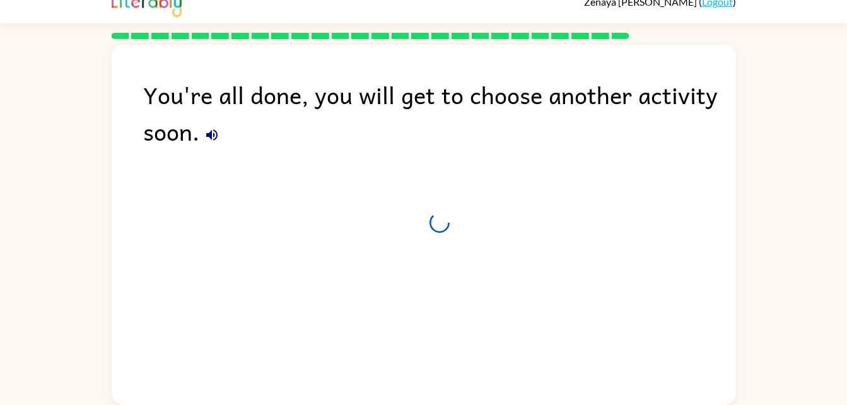
scroll to position [16, 0]
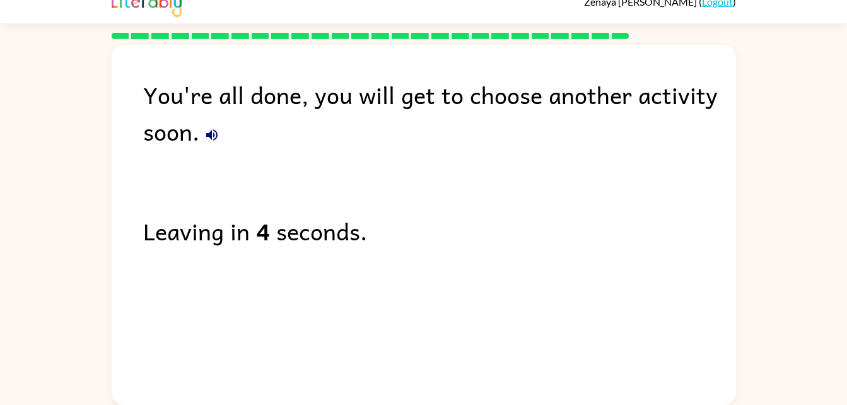
click at [223, 132] on button "button" at bounding box center [211, 134] width 25 height 25
